Goal: Browse casually: Explore the website without a specific task or goal

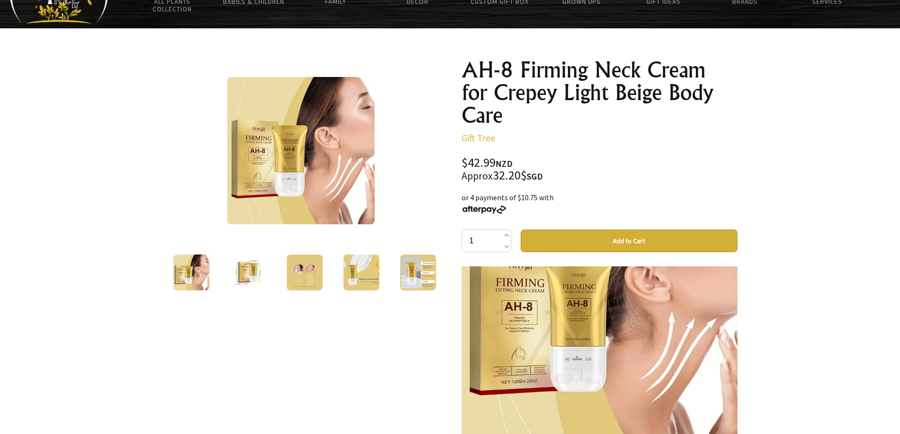
scroll to position [47, 0]
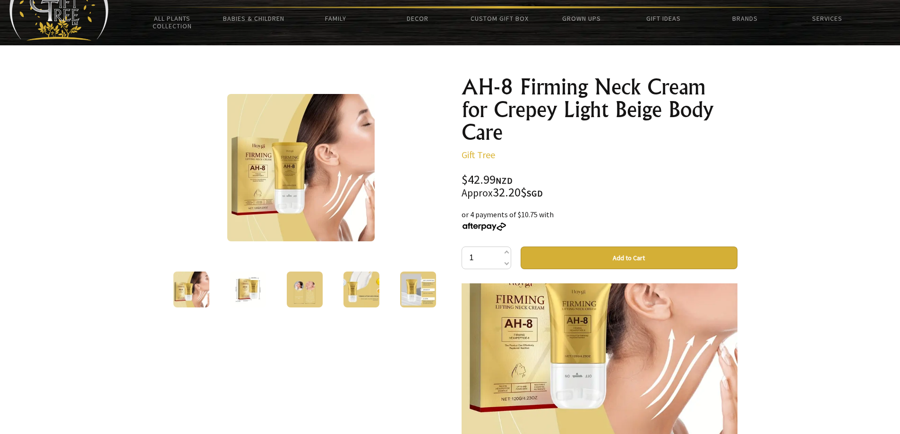
click at [240, 295] on img at bounding box center [248, 290] width 36 height 36
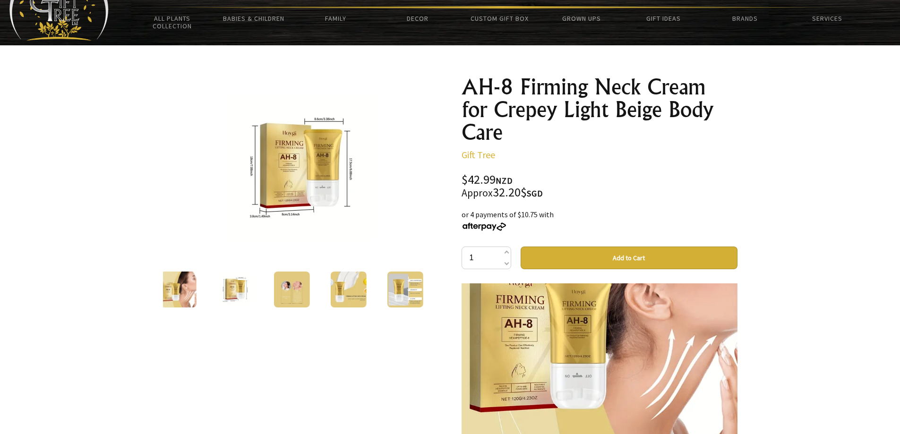
click at [338, 294] on img at bounding box center [348, 290] width 36 height 36
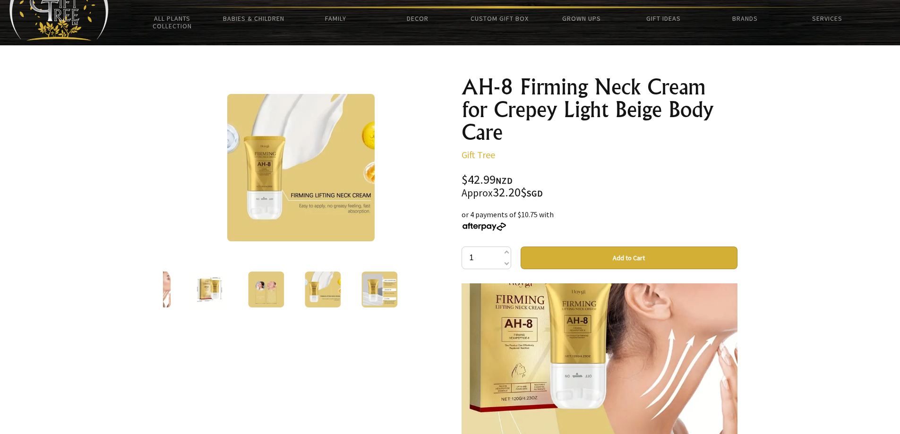
click at [251, 291] on img at bounding box center [266, 290] width 36 height 36
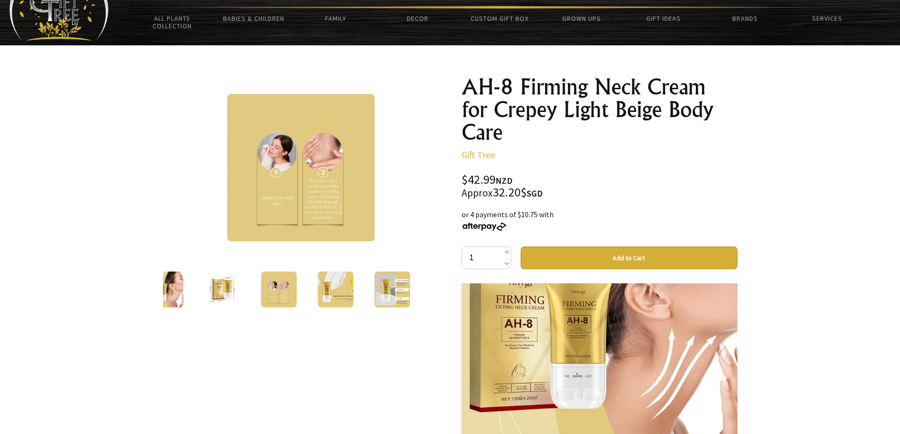
click at [328, 291] on img at bounding box center [336, 290] width 36 height 36
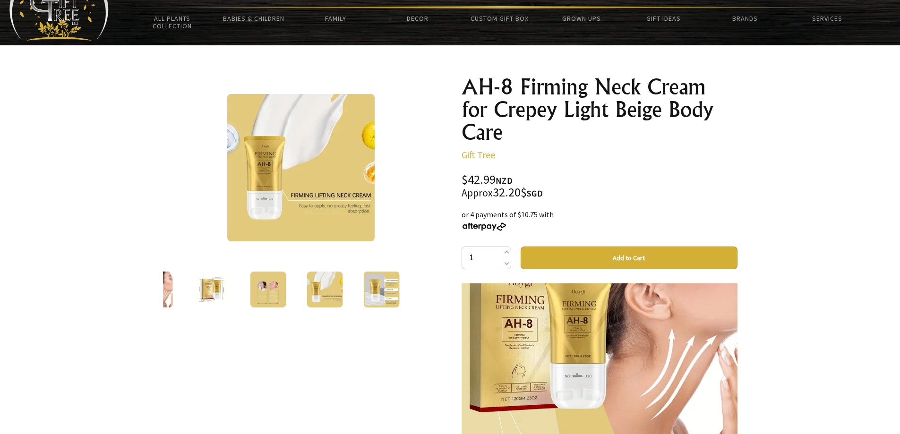
click at [376, 294] on img at bounding box center [382, 290] width 36 height 36
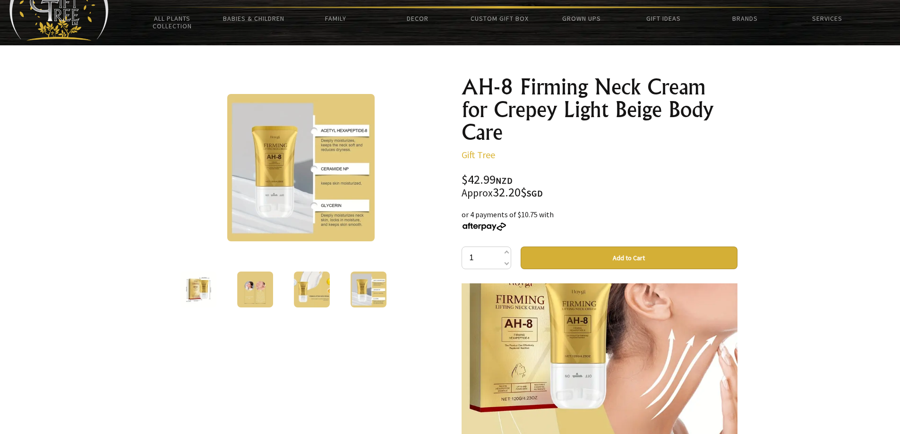
click at [317, 291] on img at bounding box center [312, 290] width 36 height 36
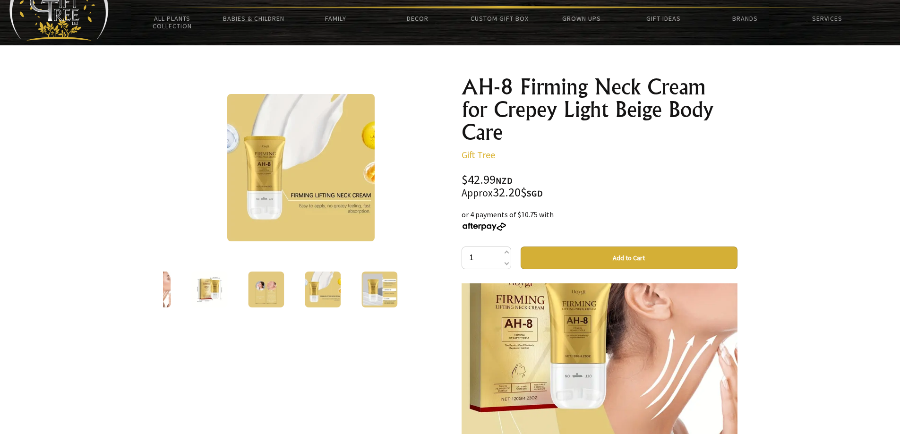
click at [381, 282] on img at bounding box center [380, 290] width 36 height 36
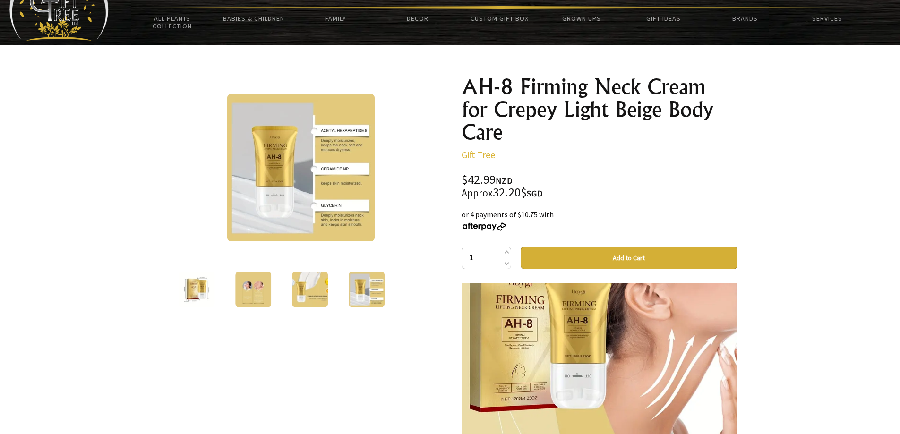
click at [242, 288] on img at bounding box center [253, 290] width 36 height 36
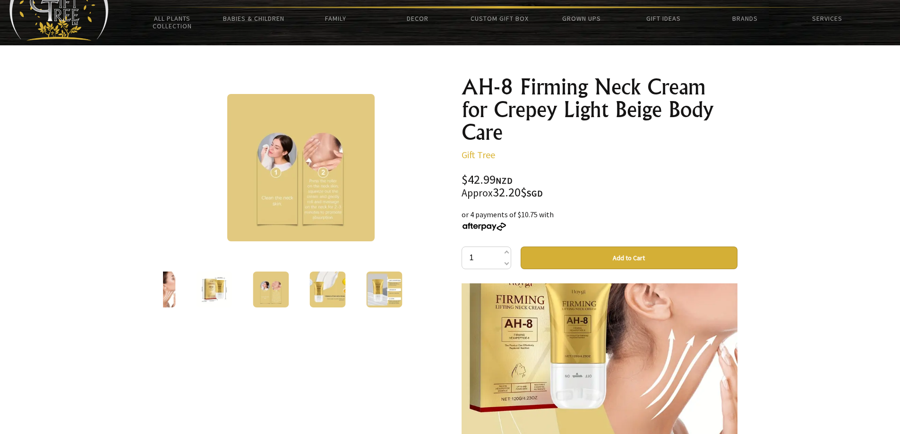
click at [197, 290] on div at bounding box center [214, 290] width 57 height 40
